Goal: Task Accomplishment & Management: Complete application form

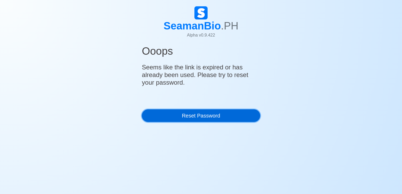
click at [231, 122] on link "Reset Password" at bounding box center [201, 116] width 118 height 13
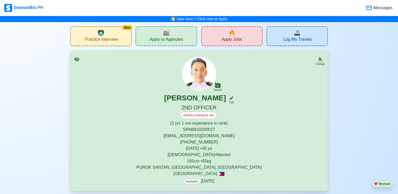
click at [225, 41] on span "Apply Jobs" at bounding box center [232, 40] width 21 height 7
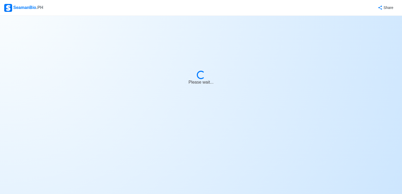
select select "2nd Officer"
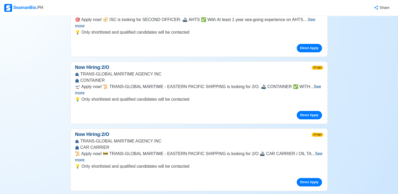
scroll to position [105, 0]
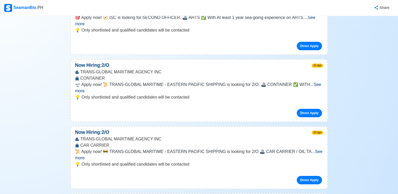
click at [316, 150] on span "See more" at bounding box center [199, 155] width 248 height 11
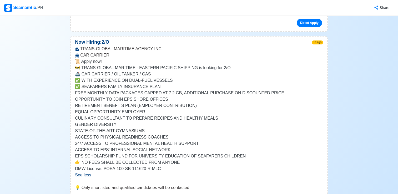
scroll to position [263, 0]
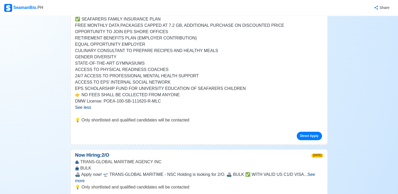
click at [315, 172] on span "See more" at bounding box center [195, 177] width 240 height 11
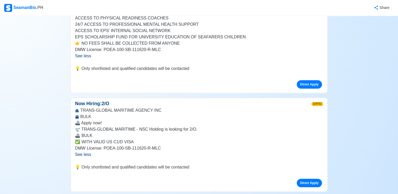
scroll to position [316, 0]
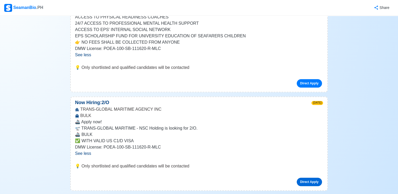
click at [317, 178] on link "Direct Apply" at bounding box center [309, 182] width 25 height 8
click at [313, 178] on link "Direct Apply" at bounding box center [309, 182] width 25 height 8
click at [86, 151] on span "See less" at bounding box center [83, 153] width 16 height 4
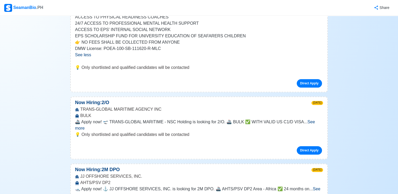
click at [308, 120] on span "See more" at bounding box center [195, 125] width 240 height 11
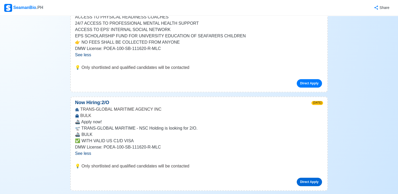
click at [309, 178] on link "Direct Apply" at bounding box center [309, 182] width 25 height 8
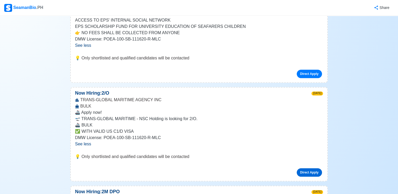
scroll to position [369, 0]
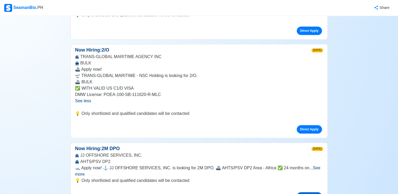
click at [311, 192] on link "Direct Apply" at bounding box center [309, 196] width 25 height 8
click at [314, 125] on link "Direct Apply" at bounding box center [309, 129] width 25 height 8
click at [308, 125] on link "Direct Apply" at bounding box center [309, 129] width 25 height 8
click at [302, 125] on link "Direct Apply" at bounding box center [309, 129] width 25 height 8
click at [299, 73] on p "🛫 TRANS-GLOBAL MARITIME - NSC Holding is looking for 2/O." at bounding box center [199, 76] width 248 height 6
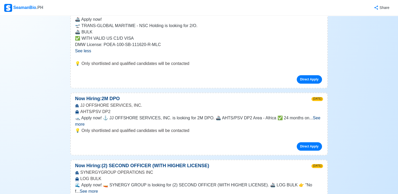
scroll to position [421, 0]
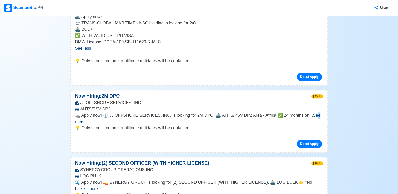
drag, startPoint x: 310, startPoint y: 101, endPoint x: 313, endPoint y: 101, distance: 3.2
click at [313, 113] on span "See more" at bounding box center [197, 118] width 245 height 11
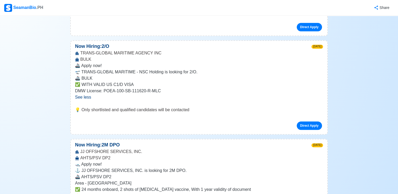
scroll to position [369, 0]
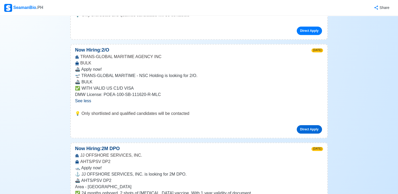
click at [311, 125] on link "Direct Apply" at bounding box center [309, 129] width 25 height 8
click at [306, 125] on link "Direct Apply" at bounding box center [309, 129] width 25 height 8
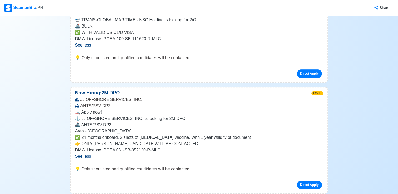
scroll to position [421, 0]
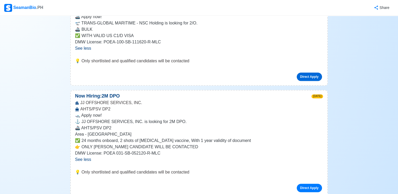
click at [313, 73] on link "Direct Apply" at bounding box center [309, 77] width 25 height 8
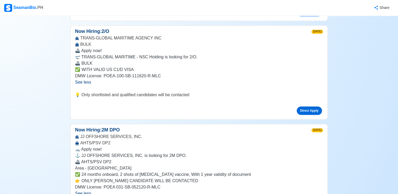
scroll to position [369, 0]
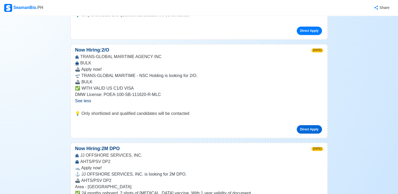
click at [304, 125] on link "Direct Apply" at bounding box center [309, 129] width 25 height 8
